Goal: Book appointment/travel/reservation

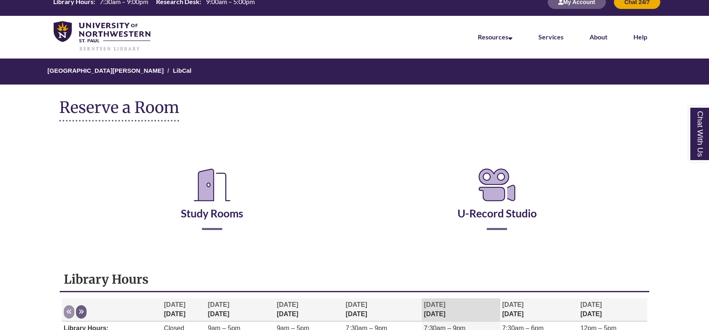
scroll to position [13, 0]
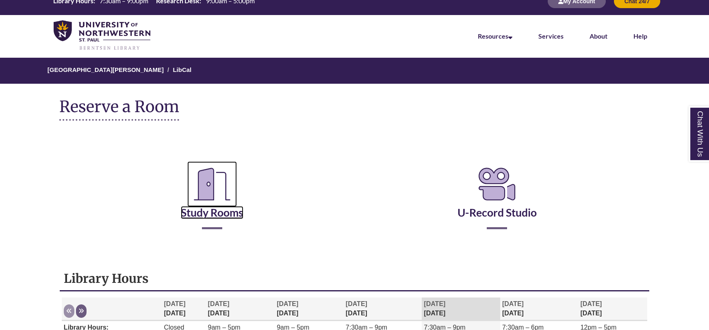
click at [203, 215] on link "Study Rooms" at bounding box center [212, 202] width 63 height 33
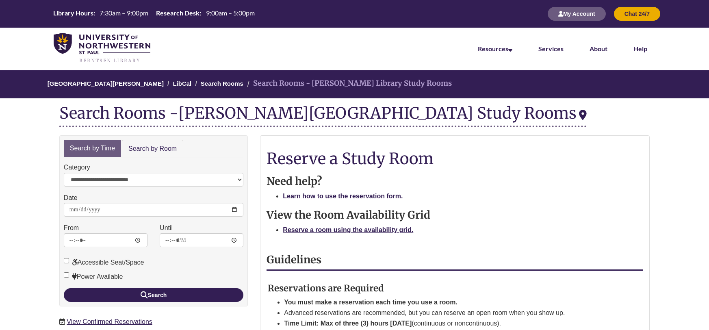
click at [100, 87] on li "[GEOGRAPHIC_DATA][PERSON_NAME]" at bounding box center [106, 84] width 116 height 10
click at [105, 82] on link "[GEOGRAPHIC_DATA][PERSON_NAME]" at bounding box center [106, 83] width 116 height 7
